Goal: Browse casually: Explore the website without a specific task or goal

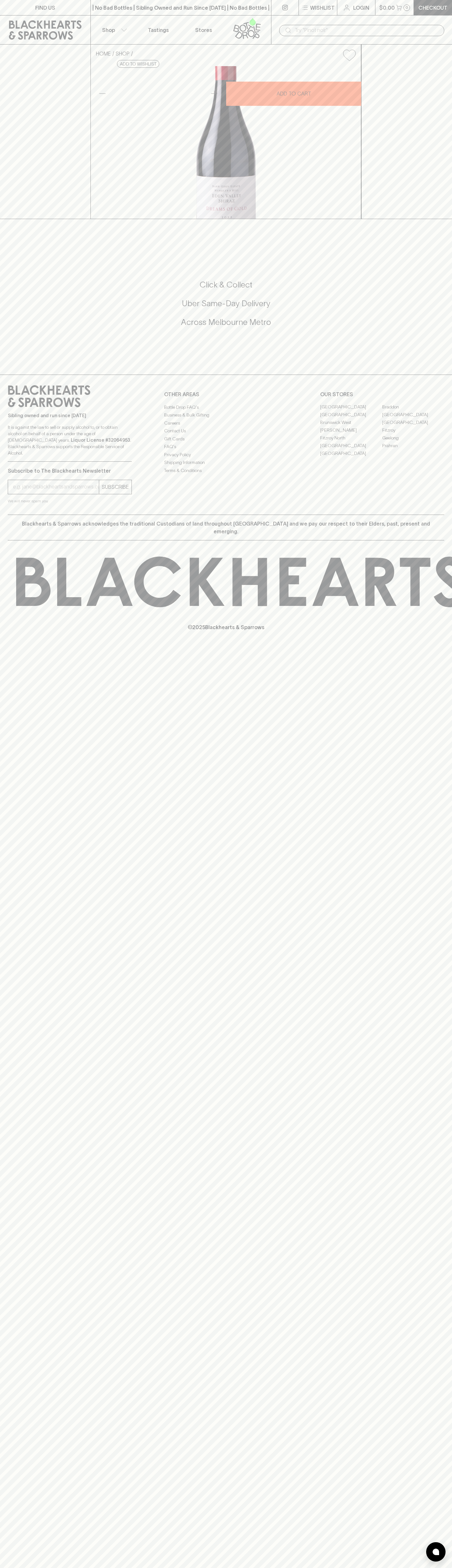
click at [435, 647] on div "© 2025 Blackhearts & Sparrows" at bounding box center [226, 593] width 452 height 107
click at [136, 1567] on html "FIND US | No Bad Bottles | Sibling Owned and Run Since 2006 | No Bad Bottles | …" at bounding box center [226, 784] width 452 height 1568
click at [31, 1276] on div "FIND US | No Bad Bottles | Sibling Owned and Run Since 2006 | No Bad Bottles | …" at bounding box center [226, 784] width 452 height 1568
